Goal: Transaction & Acquisition: Download file/media

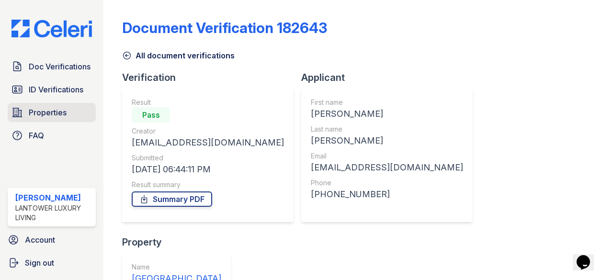
scroll to position [335, 0]
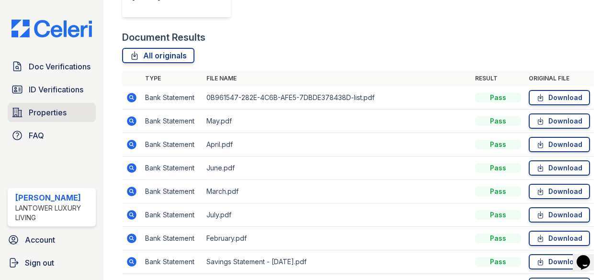
click at [53, 113] on span "Properties" at bounding box center [48, 112] width 38 height 11
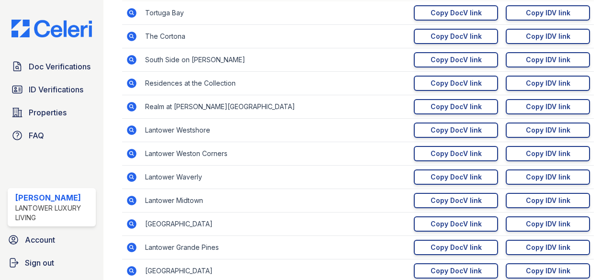
scroll to position [192, 0]
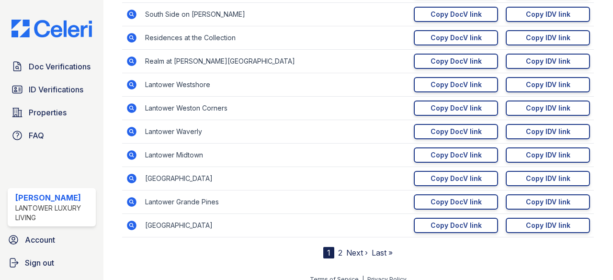
click at [338, 250] on link "2" at bounding box center [340, 253] width 4 height 10
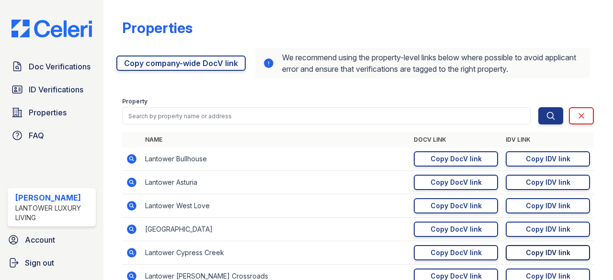
click at [534, 249] on div "Copy IDV link" at bounding box center [548, 253] width 45 height 10
click at [47, 109] on span "Properties" at bounding box center [48, 112] width 38 height 11
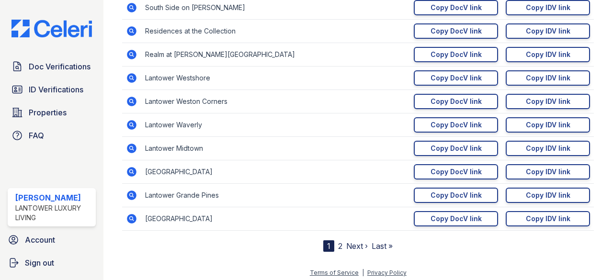
scroll to position [200, 0]
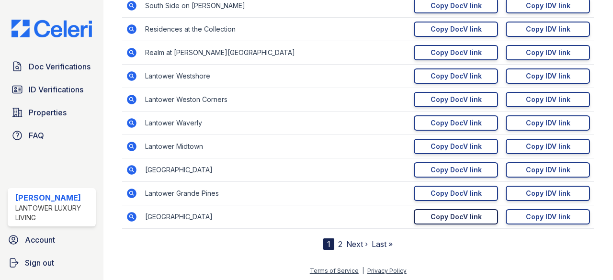
click at [465, 215] on div "Copy DocV link" at bounding box center [455, 217] width 51 height 10
click at [55, 68] on span "Doc Verifications" at bounding box center [60, 66] width 62 height 11
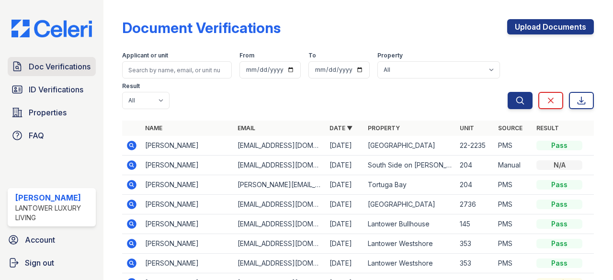
click at [46, 65] on span "Doc Verifications" at bounding box center [60, 66] width 62 height 11
click at [61, 72] on link "Doc Verifications" at bounding box center [52, 66] width 88 height 19
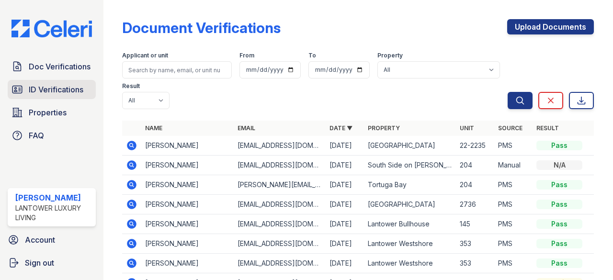
click at [57, 87] on span "ID Verifications" at bounding box center [56, 89] width 55 height 11
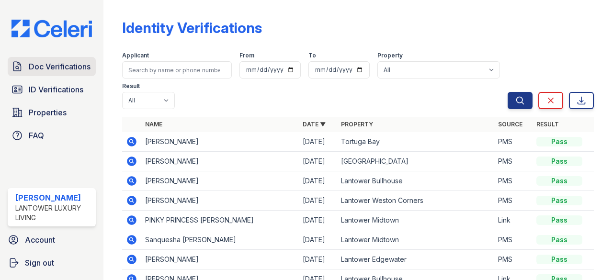
click at [54, 65] on span "Doc Verifications" at bounding box center [60, 66] width 62 height 11
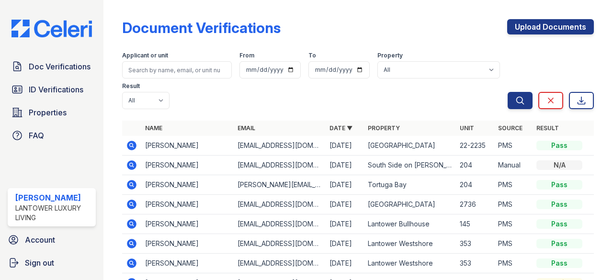
drag, startPoint x: 419, startPoint y: 23, endPoint x: 732, endPoint y: 27, distance: 313.2
click at [612, 27] on html "Doc Verifications ID Verifications Properties FAQ [PERSON_NAME] Lantower Luxury…" at bounding box center [306, 140] width 613 height 280
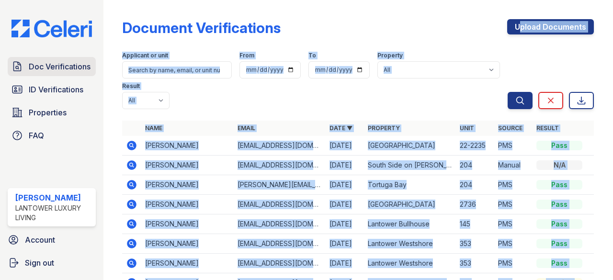
click at [62, 66] on span "Doc Verifications" at bounding box center [60, 66] width 62 height 11
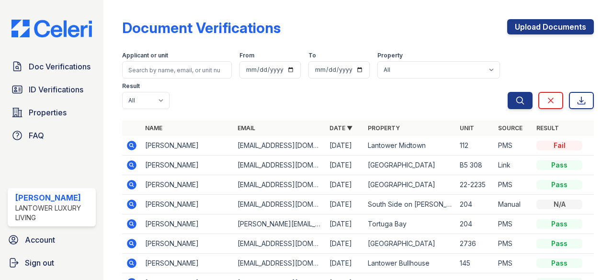
click at [131, 166] on icon at bounding box center [131, 164] width 11 height 11
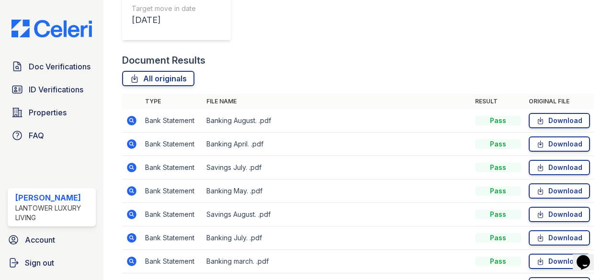
scroll to position [332, 0]
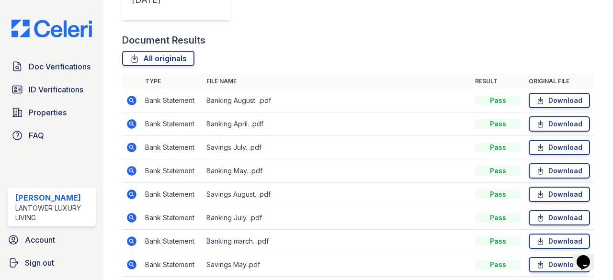
click at [561, 257] on link "Download" at bounding box center [559, 264] width 61 height 15
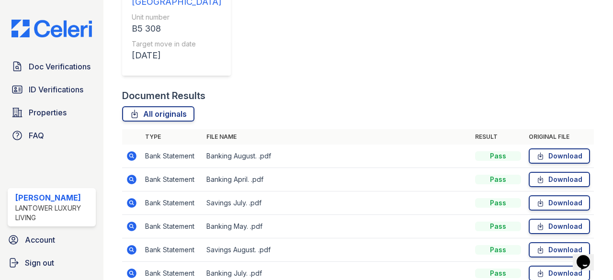
scroll to position [237, 0]
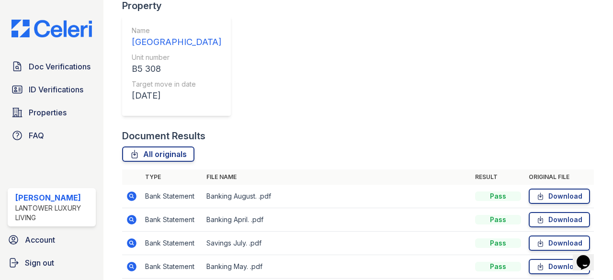
click at [358, 232] on td "Savings July. .pdf" at bounding box center [337, 243] width 269 height 23
click at [550, 236] on link "Download" at bounding box center [559, 243] width 61 height 15
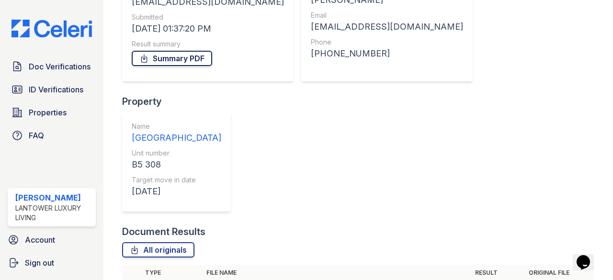
click at [170, 58] on link "Summary PDF" at bounding box center [172, 58] width 80 height 15
